Goal: Information Seeking & Learning: Find specific fact

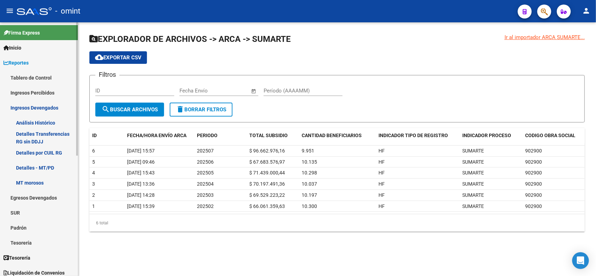
click at [35, 151] on link "Detalles por CUIL RG" at bounding box center [39, 152] width 78 height 15
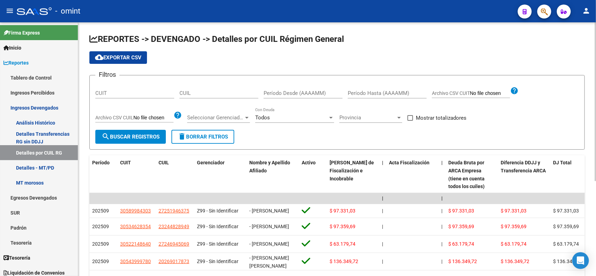
click at [199, 92] on input "CUIL" at bounding box center [218, 93] width 79 height 6
paste input "20-33660456-8"
type input "20-33660456-8"
click at [140, 131] on button "search Buscar Registros" at bounding box center [130, 137] width 70 height 14
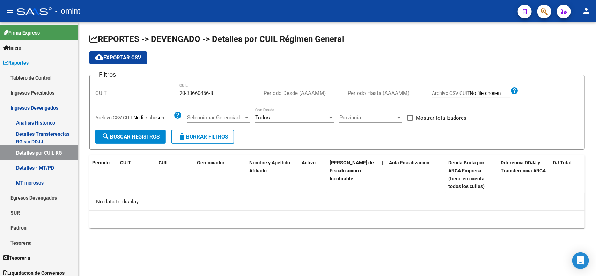
click at [189, 139] on span "delete Borrar Filtros" at bounding box center [203, 137] width 50 height 6
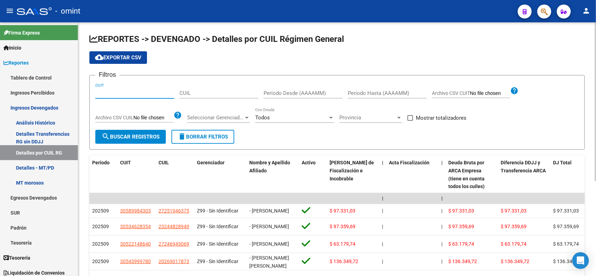
click at [117, 91] on input "CUIT" at bounding box center [134, 93] width 79 height 6
paste input "33-69380404-9"
type input "33-69380404-9"
click at [128, 134] on span "search Buscar Registros" at bounding box center [131, 137] width 58 height 6
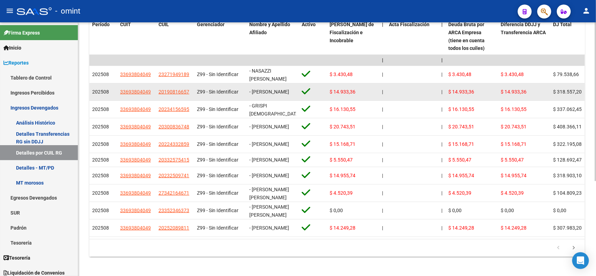
scroll to position [152, 0]
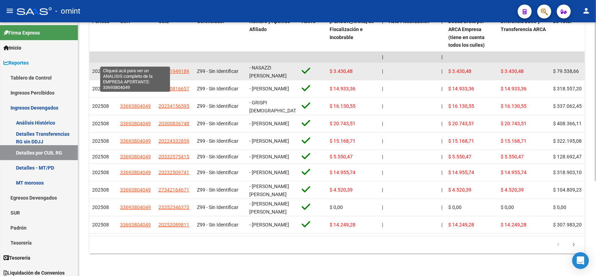
click at [130, 68] on span "33693804049" at bounding box center [135, 71] width 31 height 6
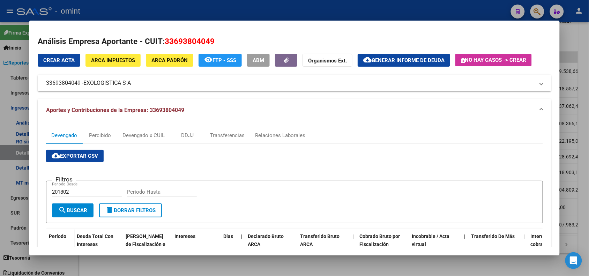
click at [582, 55] on div at bounding box center [294, 138] width 589 height 276
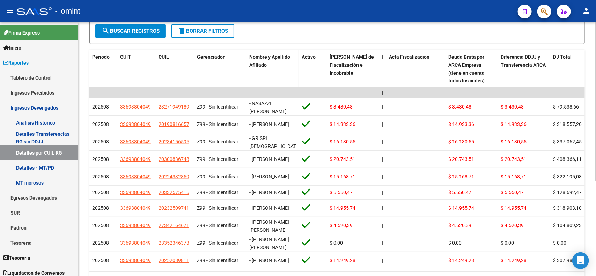
scroll to position [0, 0]
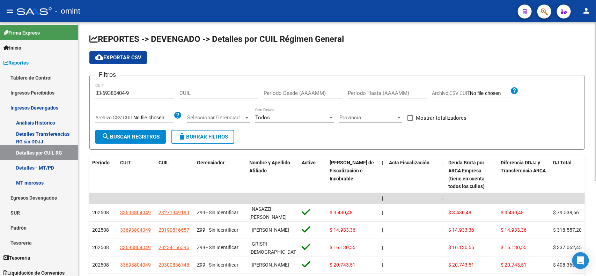
click at [201, 135] on span "delete Borrar Filtros" at bounding box center [203, 137] width 50 height 6
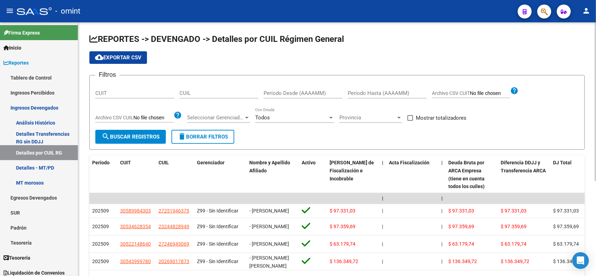
click at [199, 95] on input "CUIL" at bounding box center [218, 93] width 79 height 6
paste input "27-38293650-2"
type input "27-38293650-2"
click at [139, 134] on span "search Buscar Registros" at bounding box center [131, 137] width 58 height 6
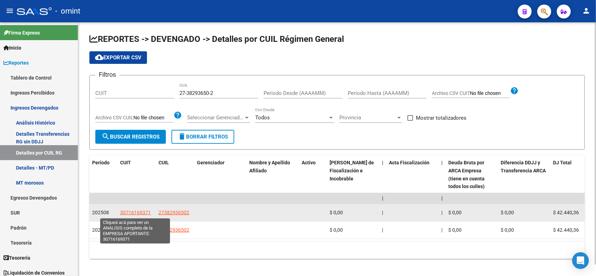
click at [136, 210] on span "30716169371" at bounding box center [135, 213] width 31 height 6
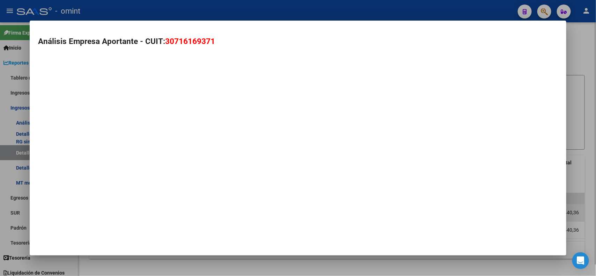
type textarea "30716169371"
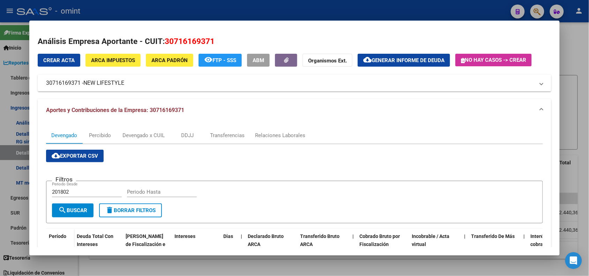
click at [576, 38] on div at bounding box center [294, 138] width 589 height 276
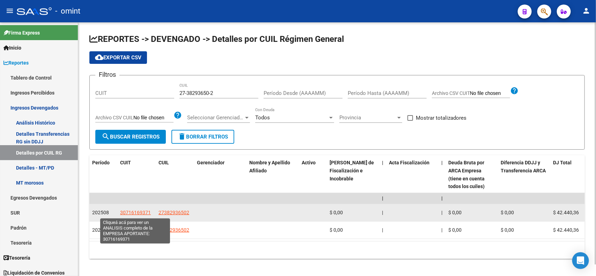
click at [138, 210] on span "30716169371" at bounding box center [135, 213] width 31 height 6
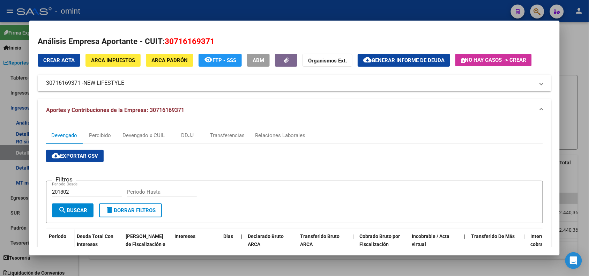
click at [569, 43] on div at bounding box center [294, 138] width 589 height 276
